Goal: Complete application form

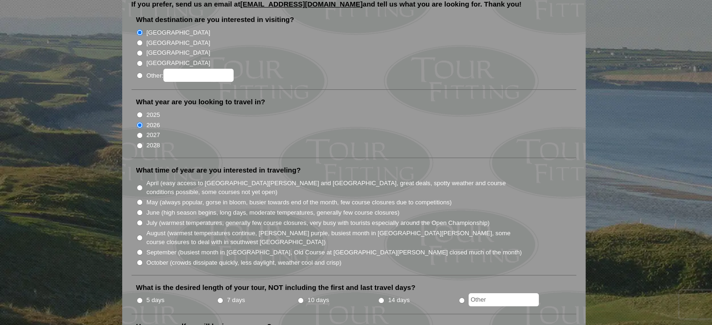
scroll to position [120, 0]
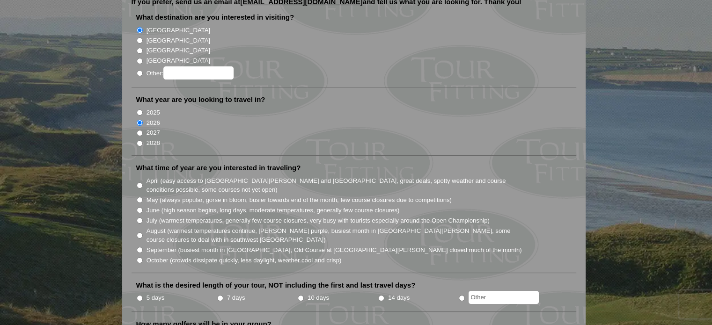
click at [301, 295] on input "10 days" at bounding box center [301, 298] width 6 height 6
radio input "true"
click at [139, 207] on input "June (high season begins, long days, moderate temperatures, generally few cours…" at bounding box center [140, 210] width 6 height 6
radio input "true"
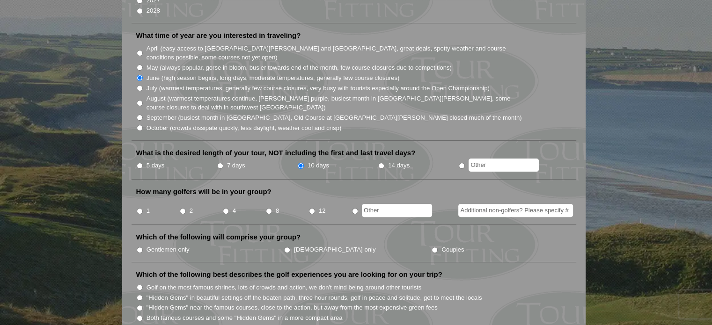
scroll to position [255, 0]
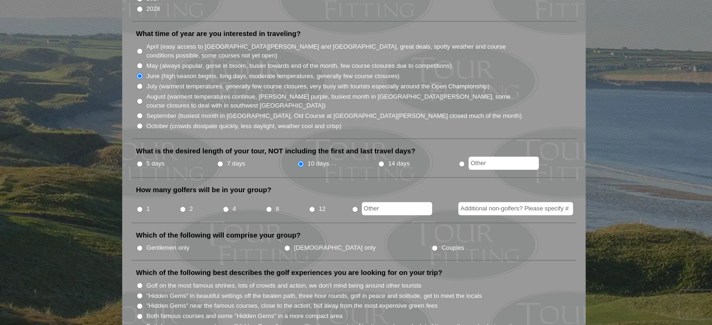
click at [226, 206] on input "4" at bounding box center [226, 209] width 6 height 6
radio input "true"
click at [482, 202] on input "Additional non-golfers? Please specify #" at bounding box center [515, 208] width 115 height 13
click at [182, 206] on input "2" at bounding box center [183, 209] width 6 height 6
radio input "true"
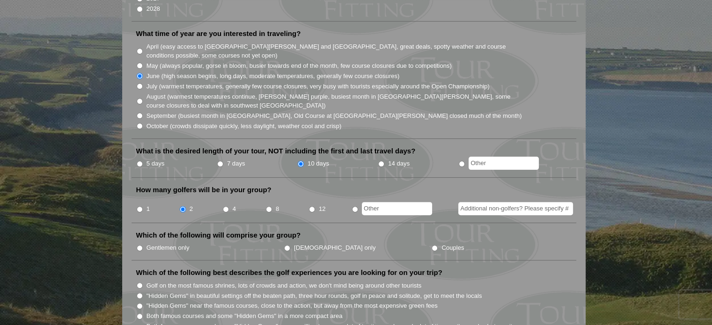
click at [484, 202] on input "Additional non-golfers? Please specify #" at bounding box center [515, 208] width 115 height 13
type input "2"
click at [432, 245] on input "Couples" at bounding box center [435, 248] width 6 height 6
radio input "true"
click at [141, 314] on input "Both famous courses and some "Hidden Gems" in a more compact area" at bounding box center [140, 317] width 6 height 6
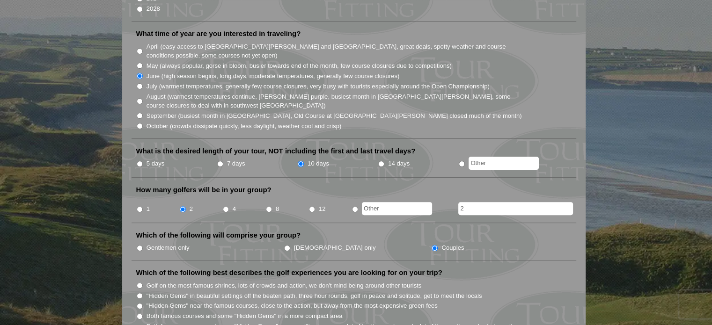
radio input "true"
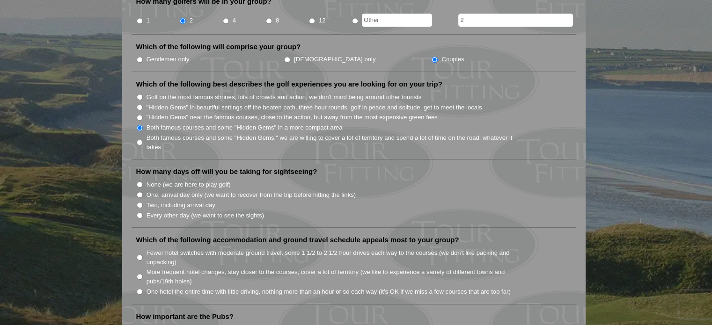
scroll to position [446, 0]
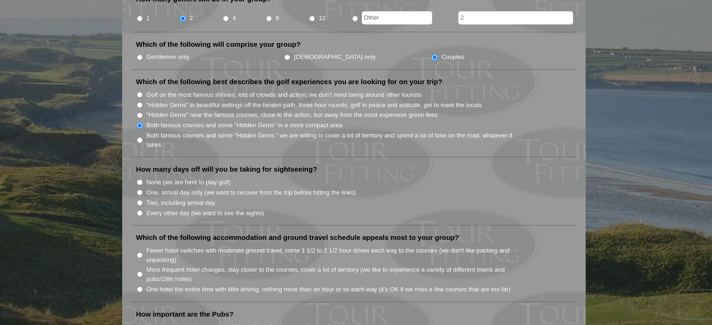
click at [140, 210] on input "Every other day (we want to see the sights)" at bounding box center [140, 213] width 6 height 6
radio input "true"
click at [140, 252] on input "Fewer hotel switches with moderate ground travel, some 1 1/2 to 2 1/2 hour driv…" at bounding box center [140, 255] width 6 height 6
radio input "true"
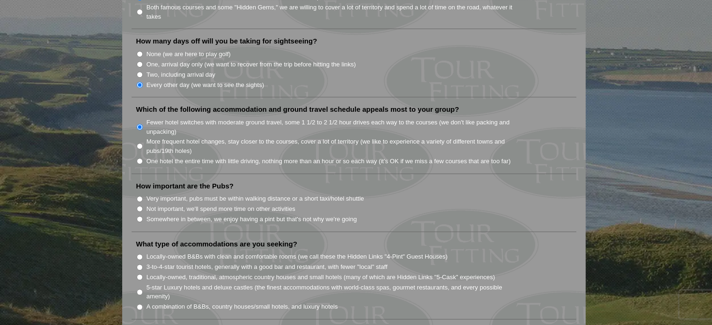
scroll to position [596, 0]
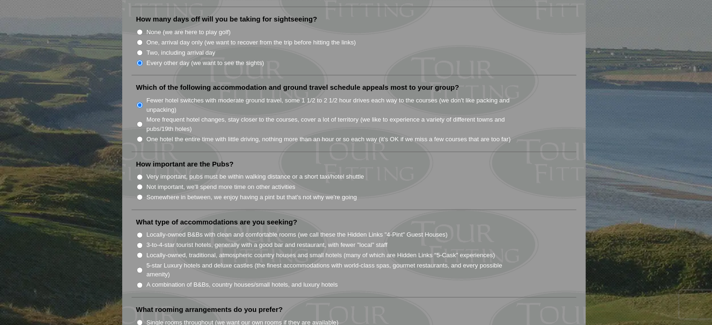
click at [140, 194] on input "Somewhere in between, we enjoy having a pint but that's not why we're going" at bounding box center [140, 197] width 6 height 6
radio input "true"
click at [140, 282] on input "A combination of B&Bs, country houses/small hotels, and luxury hotels" at bounding box center [140, 285] width 6 height 6
radio input "true"
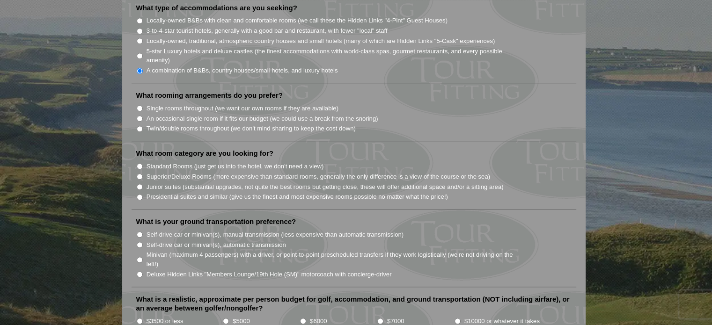
scroll to position [837, 0]
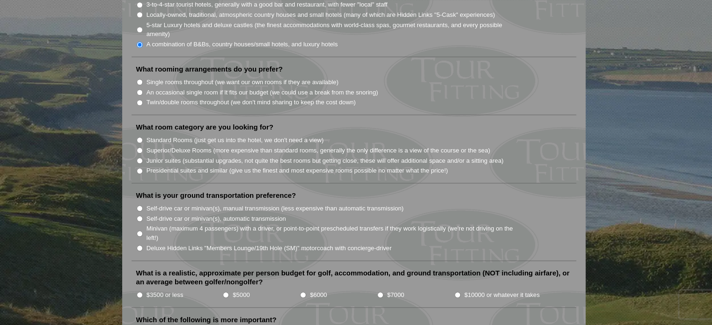
click at [139, 100] on input "Twin/double rooms throughout (we don't mind sharing to keep the cost down)" at bounding box center [140, 103] width 6 height 6
radio input "true"
click at [143, 135] on li "Standard Rooms (just get us into the hotel, we don't need a view)" at bounding box center [357, 140] width 443 height 10
click at [140, 137] on input "Standard Rooms (just get us into the hotel, we don't need a view)" at bounding box center [140, 140] width 6 height 6
radio input "true"
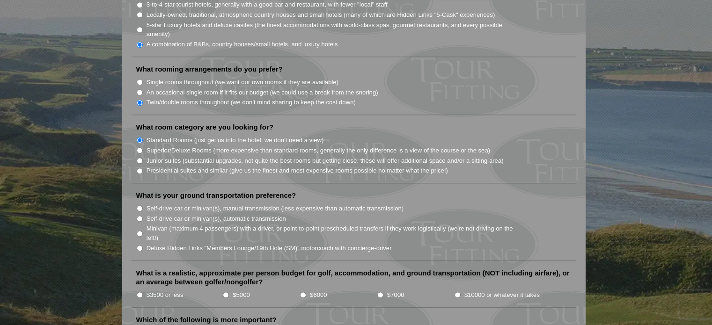
click at [140, 231] on input "Minivan (maximum 4 passengers) with a driver, or point-to-point prescheduled tr…" at bounding box center [140, 234] width 6 height 6
radio input "true"
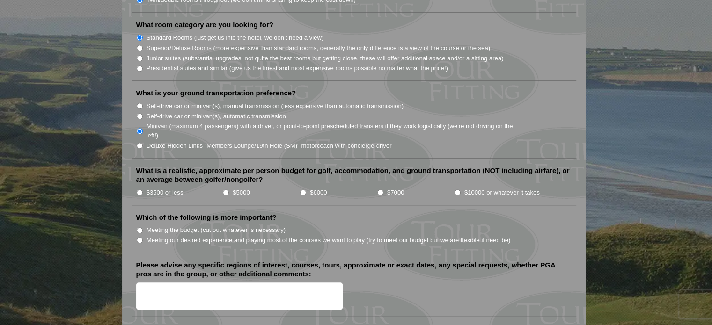
scroll to position [975, 0]
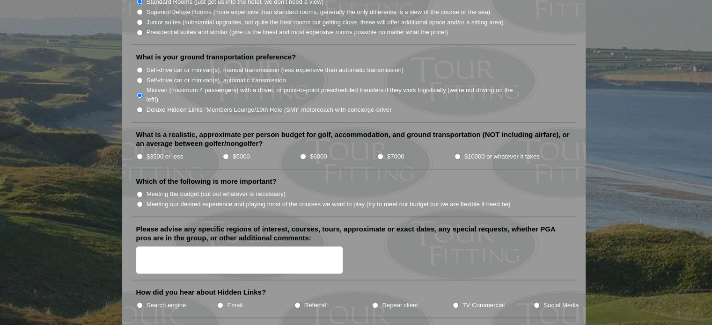
click at [139, 154] on input "$3500 or less" at bounding box center [140, 157] width 6 height 6
radio input "true"
click at [138, 201] on input "Meeting our desired experience and playing most of the courses we want to play …" at bounding box center [140, 204] width 6 height 6
radio input "true"
click at [155, 247] on textarea "Please advise any specific regions of interest, courses, tours, approximate or …" at bounding box center [239, 261] width 207 height 28
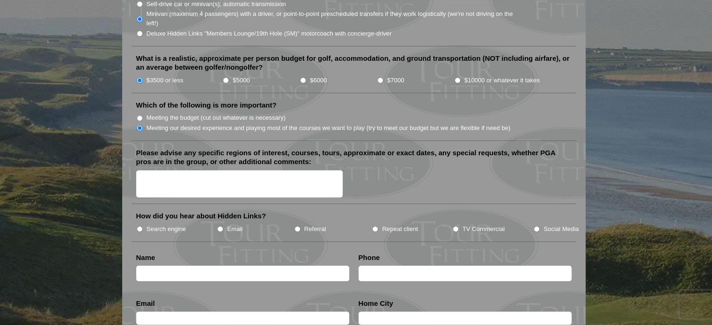
scroll to position [1054, 0]
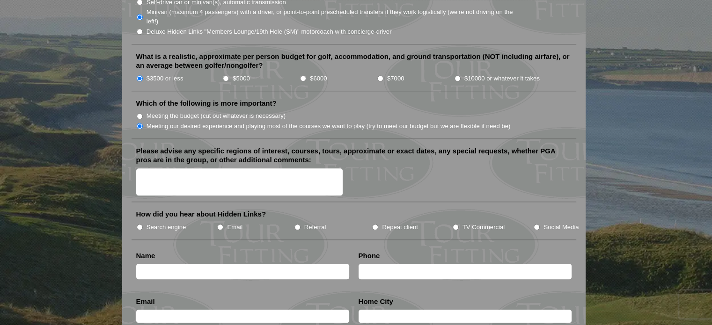
click at [456, 224] on input "TV Commercial" at bounding box center [456, 227] width 6 height 6
radio input "true"
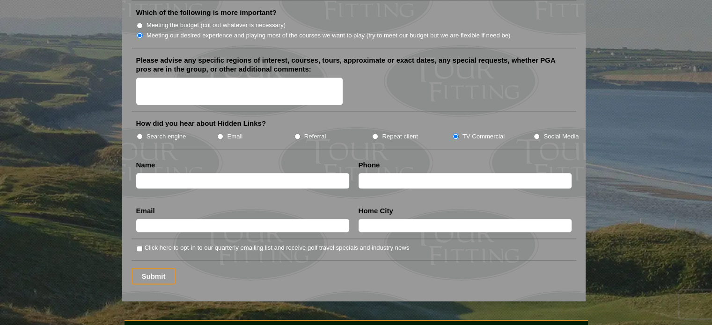
scroll to position [1158, 0]
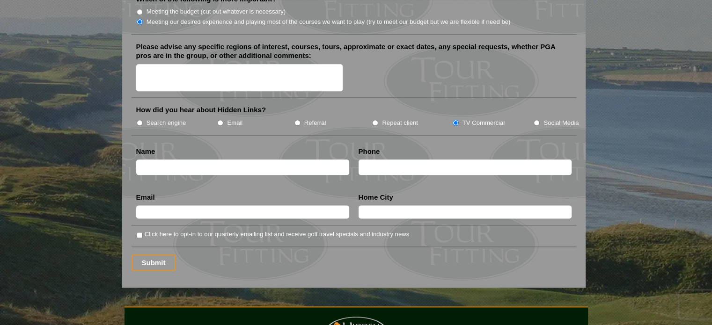
click at [159, 160] on input "text" at bounding box center [242, 167] width 213 height 15
type input "[PERSON_NAME]"
type input "6126074799"
type input "[EMAIL_ADDRESS][DOMAIN_NAME]"
type input "[GEOGRAPHIC_DATA]"
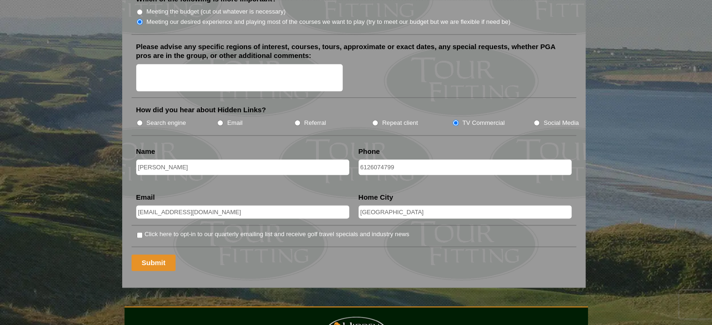
click at [158, 255] on input "Submit" at bounding box center [154, 263] width 44 height 16
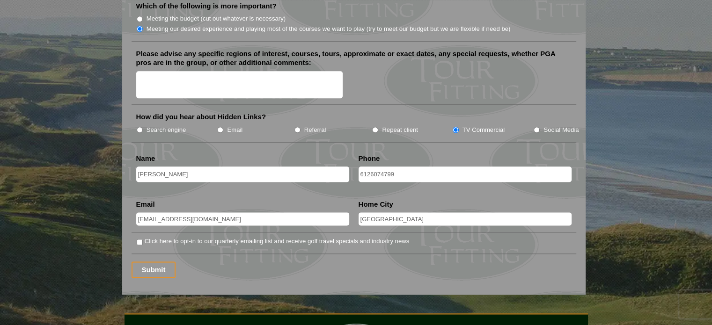
scroll to position [1178, 0]
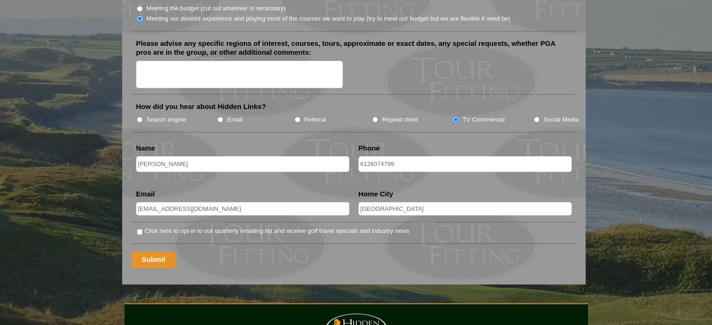
click at [147, 251] on input "Submit" at bounding box center [154, 259] width 44 height 16
